Goal: Check status: Check status

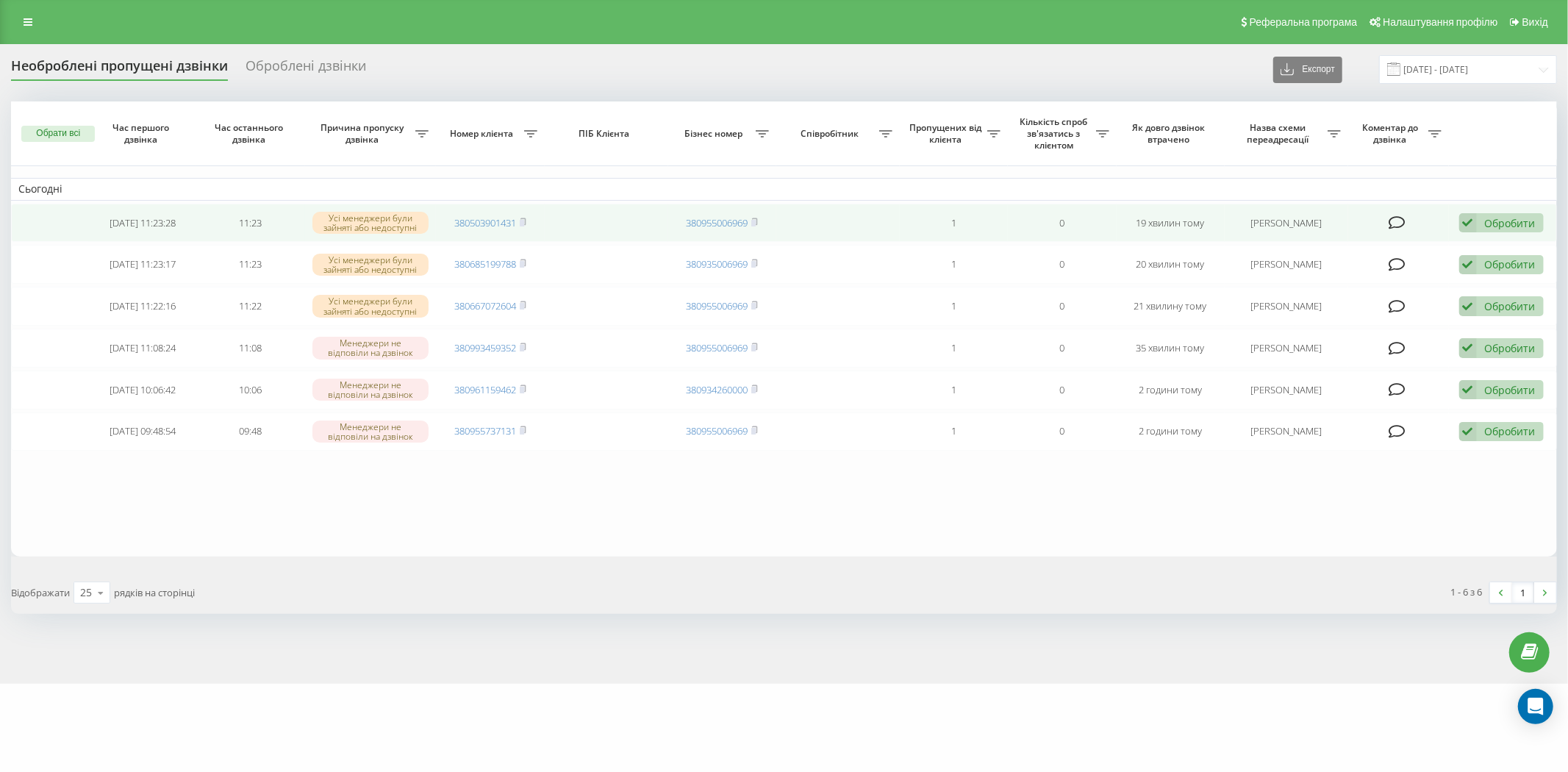
drag, startPoint x: 526, startPoint y: 263, endPoint x: 522, endPoint y: 229, distance: 34.2
click at [526, 263] on icon at bounding box center [523, 263] width 6 height 9
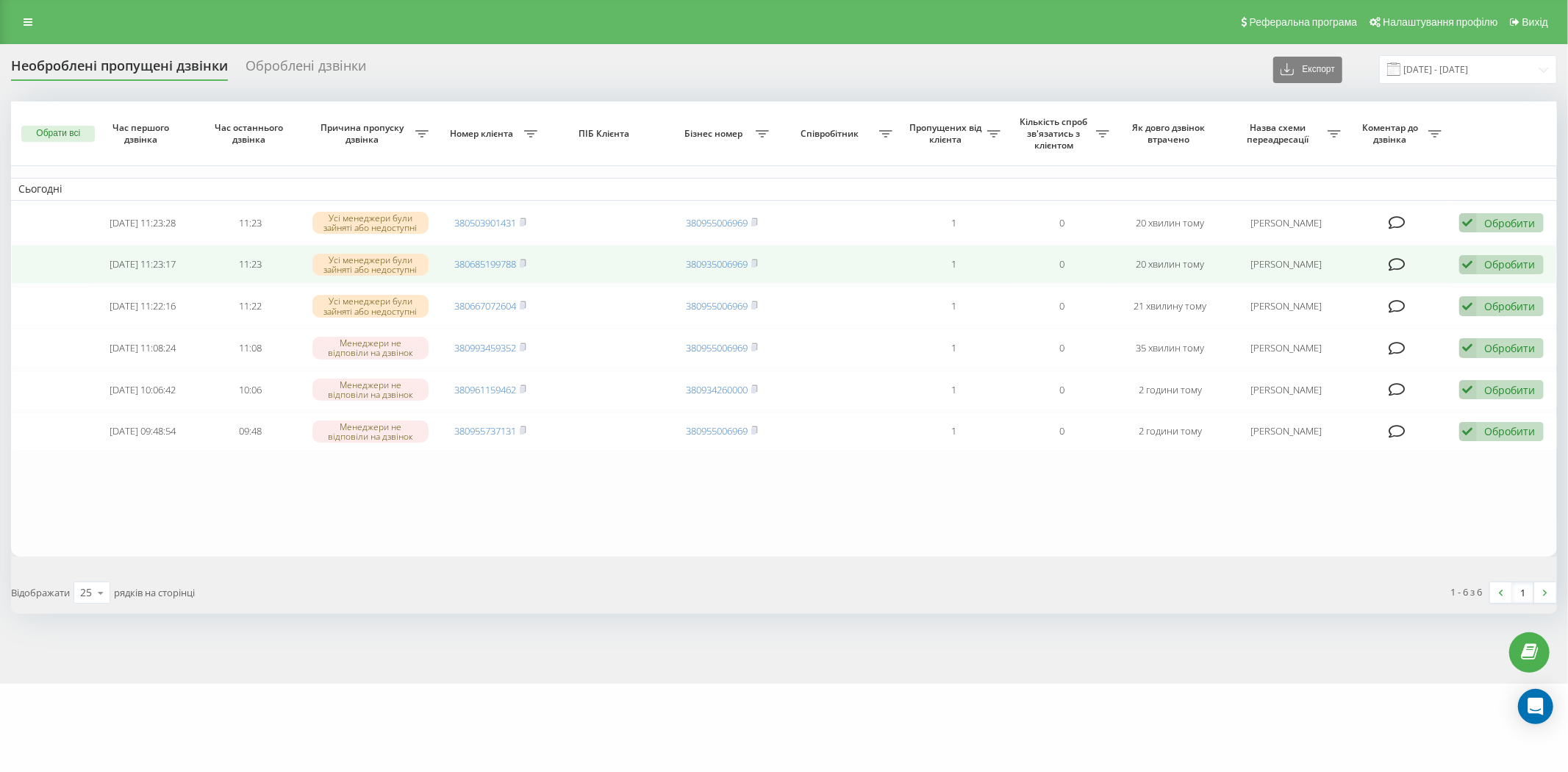
click at [1481, 260] on div "Обробити Не вдалося зв'язатися Зв'язався з клієнтом за допомогою іншого каналу …" at bounding box center [1501, 265] width 84 height 20
click at [1398, 315] on span "Зв'язався з клієнтом за допомогою іншого каналу" at bounding box center [1405, 314] width 252 height 14
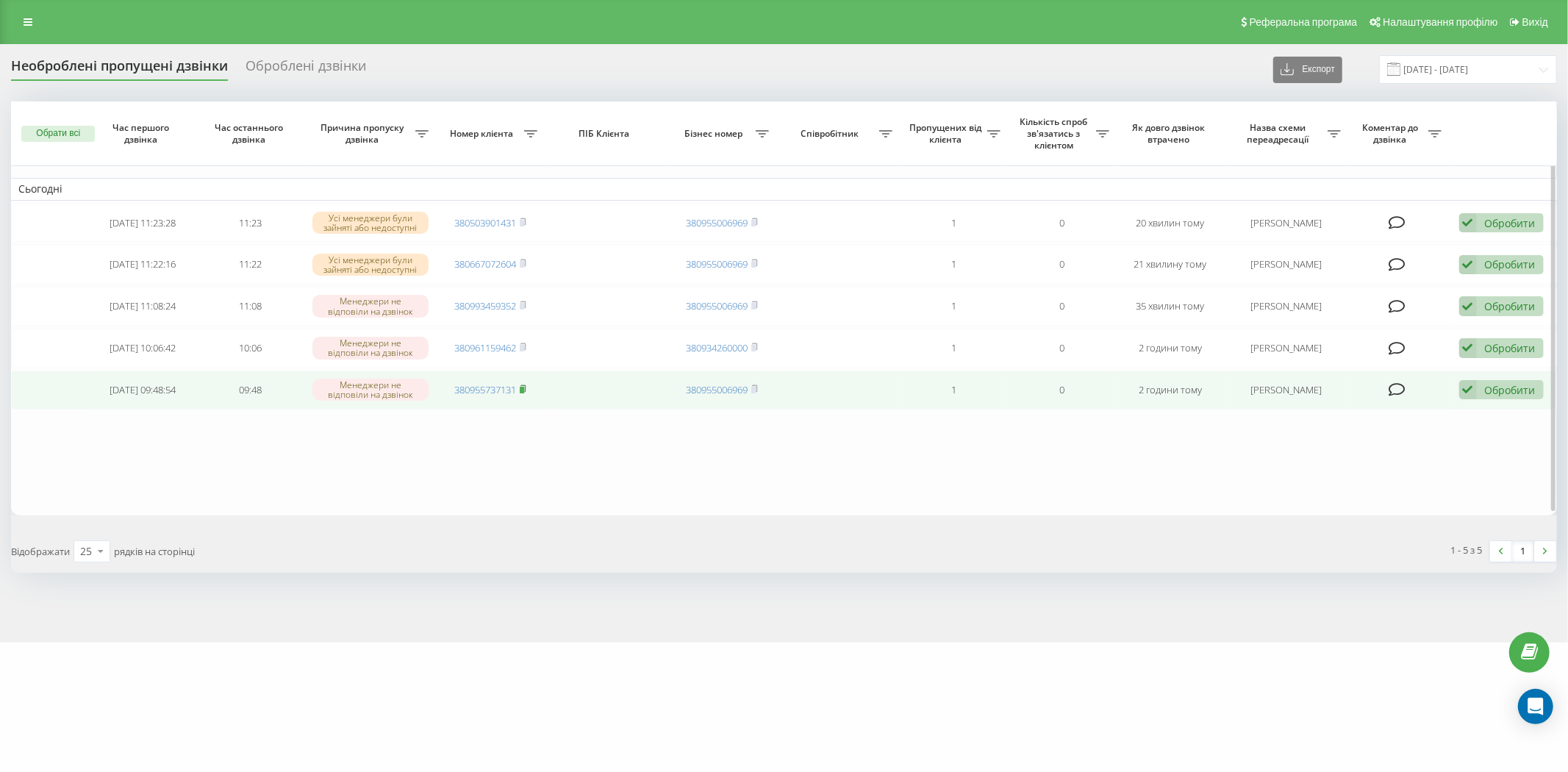
click at [524, 387] on rect at bounding box center [521, 390] width 4 height 6
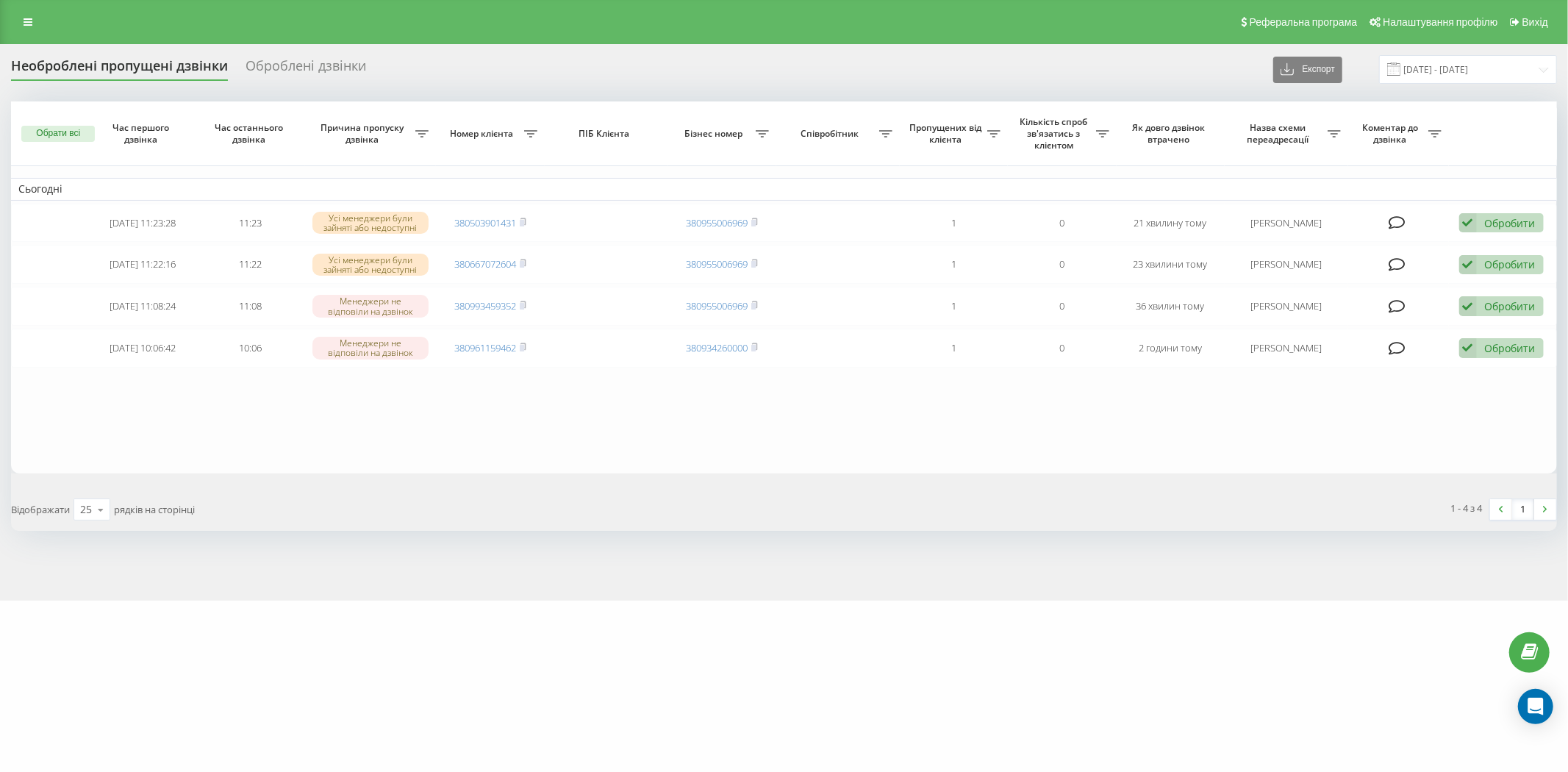
click at [603, 50] on div "Необроблені пропущені дзвінки Оброблені дзвінки Експорт .csv .xlsx [DATE] - [DA…" at bounding box center [784, 323] width 1568 height 557
